Goal: Task Accomplishment & Management: Manage account settings

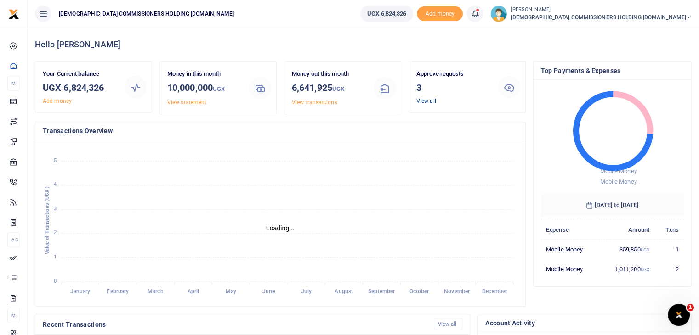
scroll to position [7, 7]
click at [428, 99] on link "View all" at bounding box center [426, 101] width 20 height 6
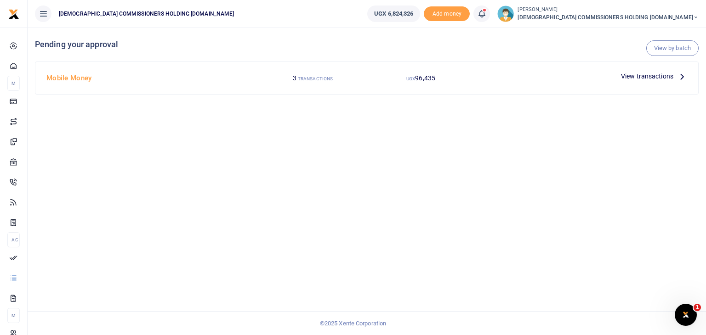
click at [646, 78] on span "View transactions" at bounding box center [647, 76] width 52 height 10
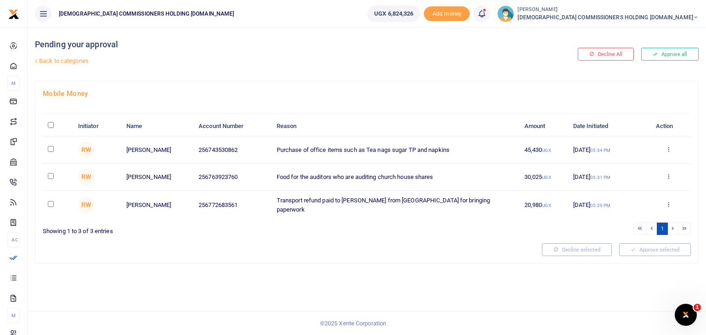
click at [51, 127] on input "\a \a : activate to sort column descending" at bounding box center [51, 125] width 6 height 6
checkbox input "true"
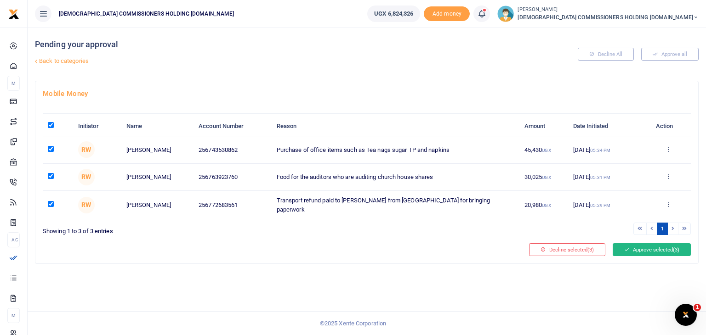
click at [657, 254] on button "Approve selected (3)" at bounding box center [651, 249] width 78 height 13
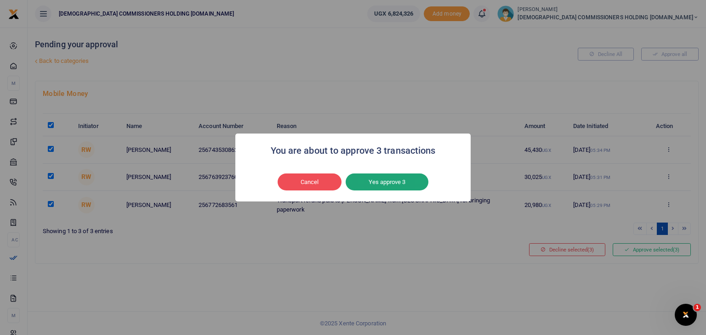
click at [369, 186] on button "Yes approve 3" at bounding box center [386, 182] width 83 height 17
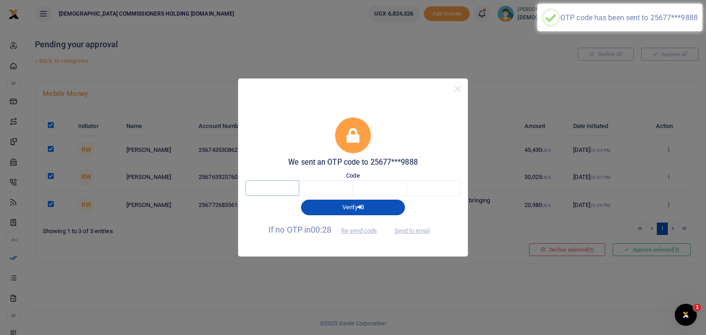
click at [262, 192] on input "text" at bounding box center [272, 189] width 54 height 16
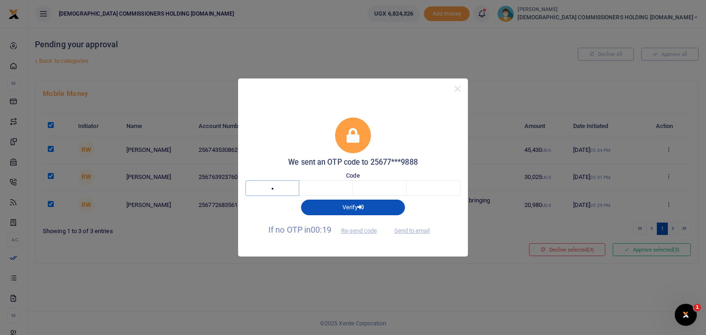
type input "6"
type input "1"
type input "2"
type input "8"
